Goal: Information Seeking & Learning: Learn about a topic

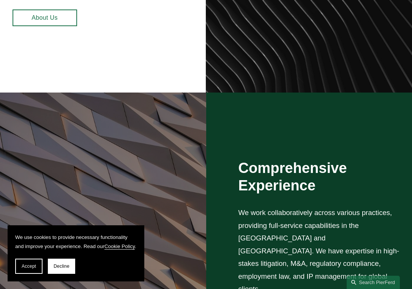
scroll to position [408, 0]
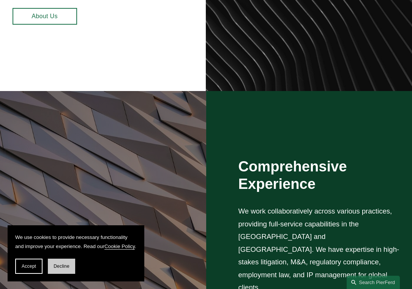
click at [63, 267] on span "Decline" at bounding box center [62, 266] width 16 height 5
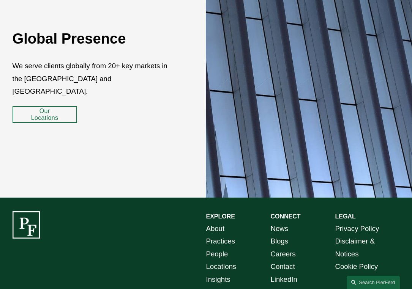
scroll to position [1138, 0]
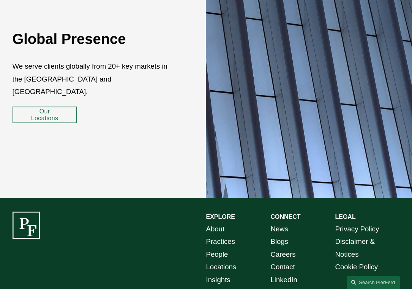
click at [220, 223] on link "About" at bounding box center [215, 229] width 19 height 13
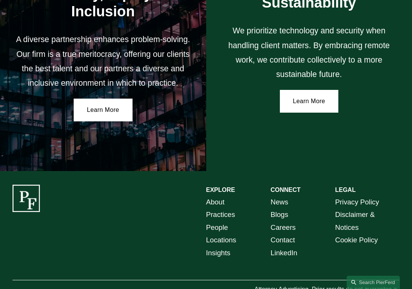
scroll to position [1155, 0]
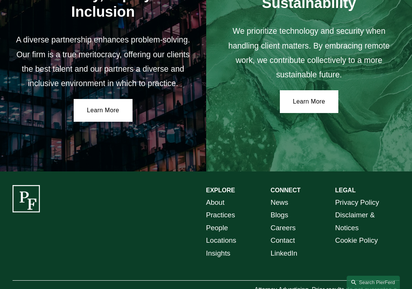
click at [223, 234] on link "Locations" at bounding box center [221, 240] width 30 height 13
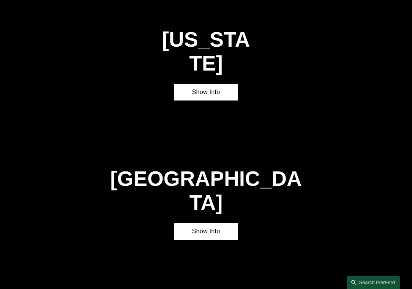
scroll to position [1973, 0]
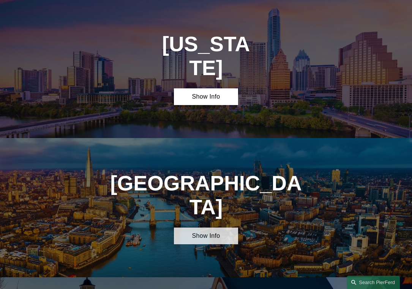
click at [212, 228] on link "Show Info" at bounding box center [206, 236] width 65 height 17
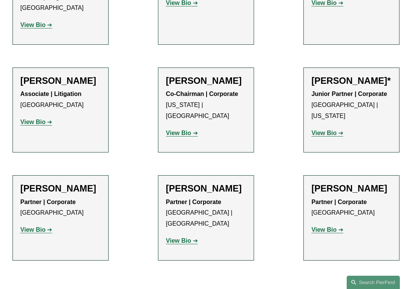
scroll to position [732, 0]
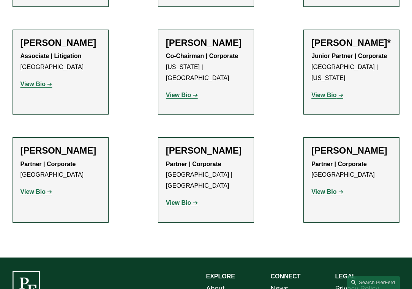
click at [182, 200] on strong "View Bio" at bounding box center [178, 203] width 25 height 6
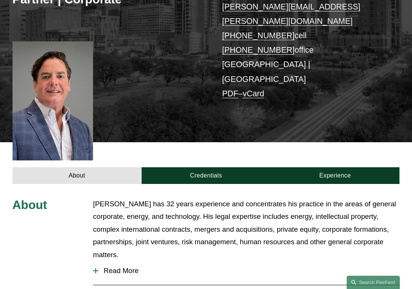
scroll to position [136, 0]
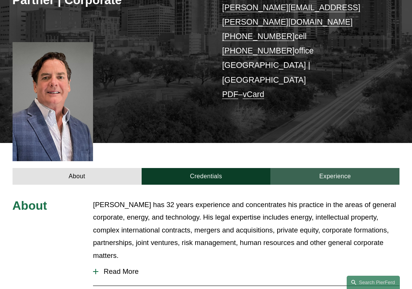
click at [336, 168] on link "Experience" at bounding box center [334, 176] width 129 height 17
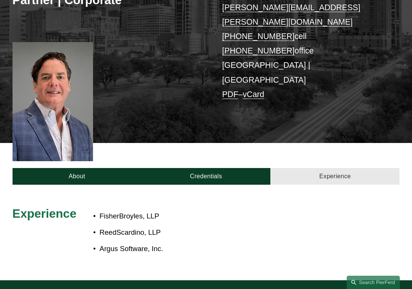
click at [336, 168] on link "Experience" at bounding box center [334, 176] width 129 height 17
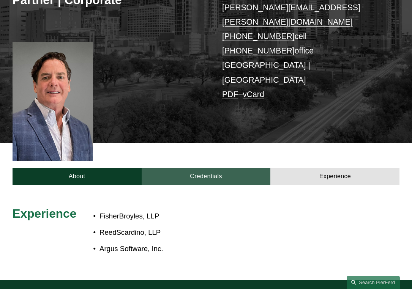
click at [234, 168] on link "Credentials" at bounding box center [206, 176] width 129 height 17
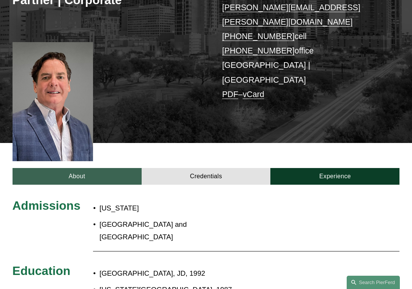
click at [114, 168] on link "About" at bounding box center [77, 176] width 129 height 17
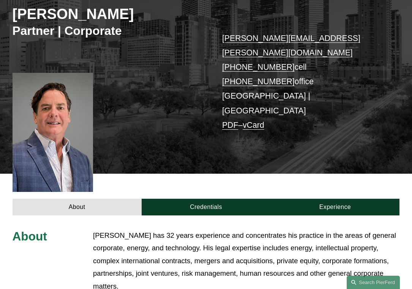
scroll to position [107, 0]
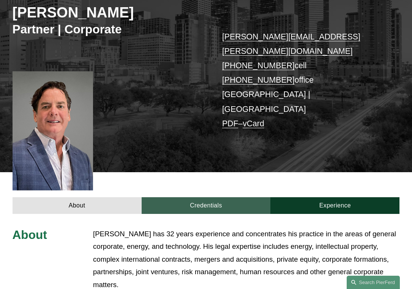
click at [200, 198] on link "Credentials" at bounding box center [206, 206] width 129 height 17
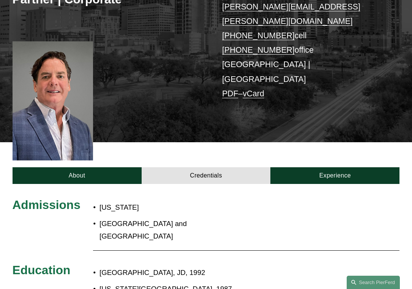
scroll to position [153, 0]
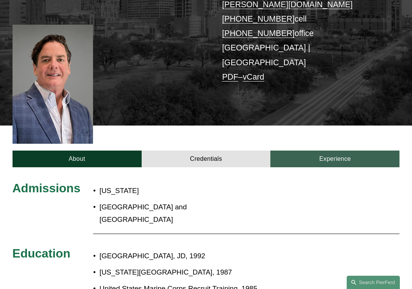
click at [332, 151] on link "Experience" at bounding box center [334, 159] width 129 height 17
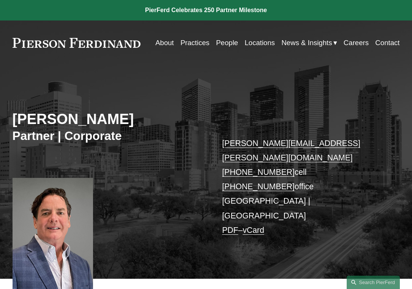
scroll to position [0, 0]
click at [189, 43] on link "Practices" at bounding box center [194, 43] width 29 height 14
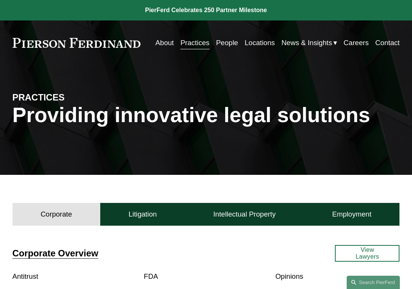
click at [164, 41] on link "About" at bounding box center [164, 43] width 19 height 14
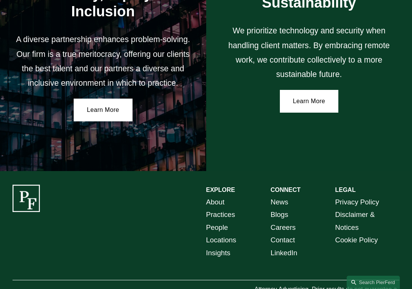
scroll to position [1155, 0]
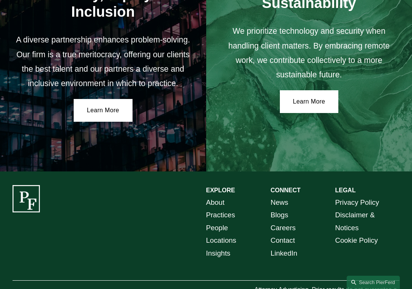
click at [225, 234] on link "Locations" at bounding box center [221, 240] width 30 height 13
